Goal: Find specific page/section: Find specific page/section

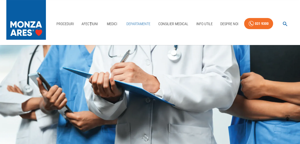
click at [138, 24] on link "Departamente" at bounding box center [138, 23] width 28 height 11
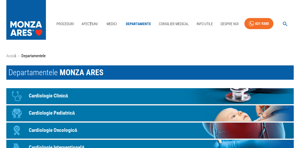
click at [54, 96] on p "Cardiologie Clinică" at bounding box center [48, 96] width 39 height 8
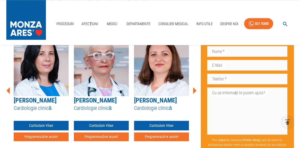
scroll to position [440, 0]
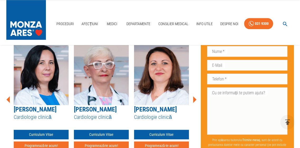
click at [194, 102] on icon at bounding box center [194, 99] width 3 height 7
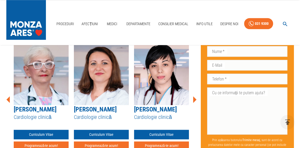
click at [194, 102] on icon at bounding box center [194, 99] width 3 height 7
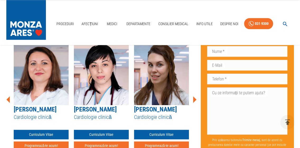
click at [194, 102] on icon at bounding box center [194, 99] width 3 height 7
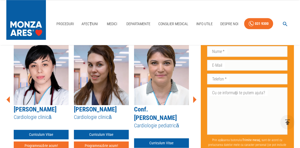
click at [194, 102] on icon at bounding box center [194, 99] width 3 height 7
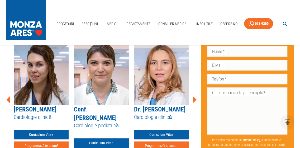
click at [194, 102] on icon at bounding box center [194, 99] width 3 height 7
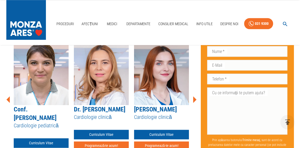
click at [194, 102] on icon at bounding box center [194, 99] width 3 height 7
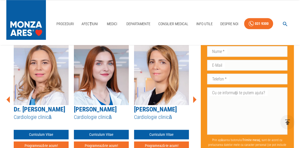
click at [194, 102] on icon at bounding box center [194, 99] width 3 height 7
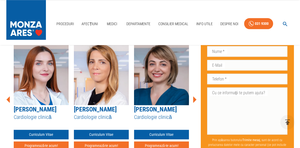
click at [194, 102] on icon at bounding box center [194, 99] width 3 height 7
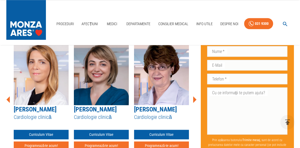
click at [194, 102] on icon at bounding box center [194, 99] width 3 height 7
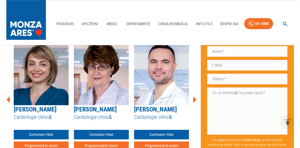
click at [194, 102] on icon at bounding box center [194, 99] width 3 height 7
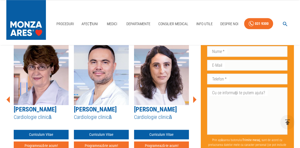
click at [194, 102] on icon at bounding box center [194, 99] width 3 height 7
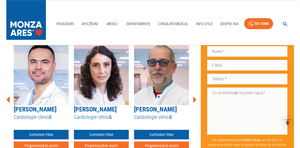
click at [194, 102] on icon at bounding box center [194, 99] width 3 height 7
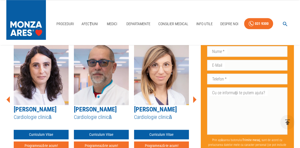
click at [194, 102] on icon at bounding box center [194, 99] width 3 height 7
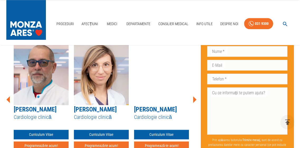
click at [194, 102] on icon at bounding box center [194, 99] width 3 height 7
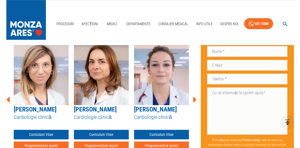
click at [194, 102] on icon at bounding box center [194, 99] width 3 height 7
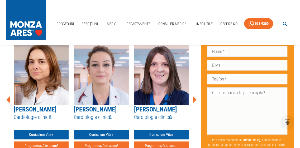
click at [194, 102] on icon at bounding box center [194, 99] width 3 height 7
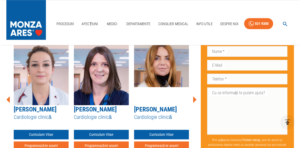
click at [194, 102] on icon at bounding box center [194, 99] width 3 height 7
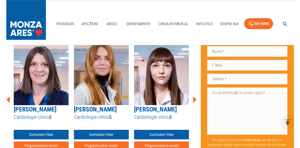
click at [194, 102] on icon at bounding box center [194, 99] width 3 height 7
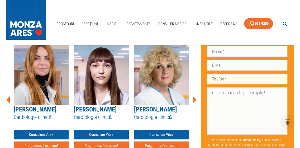
click at [194, 102] on icon at bounding box center [194, 99] width 3 height 7
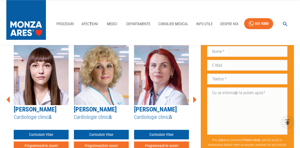
click at [194, 102] on icon at bounding box center [194, 99] width 3 height 7
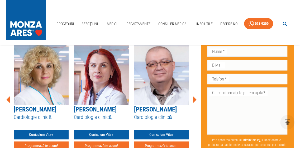
click at [194, 102] on icon at bounding box center [194, 99] width 3 height 7
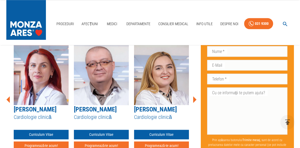
click at [194, 102] on icon at bounding box center [194, 99] width 3 height 7
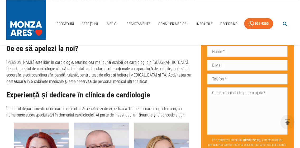
scroll to position [282, 0]
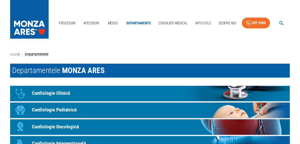
scroll to position [53, 0]
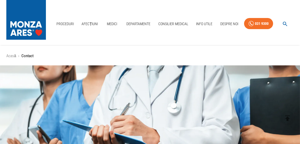
scroll to position [192, 0]
